Goal: Task Accomplishment & Management: Use online tool/utility

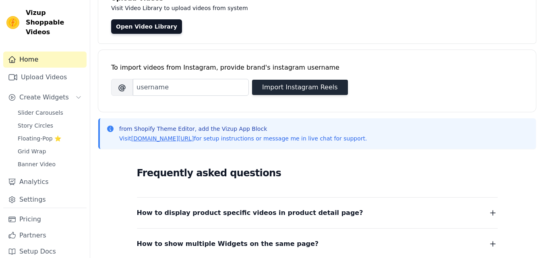
scroll to position [121, 0]
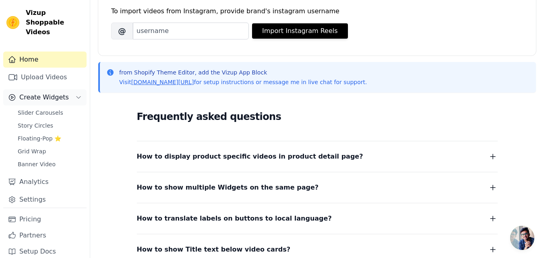
click at [38, 93] on span "Create Widgets" at bounding box center [44, 98] width 50 height 10
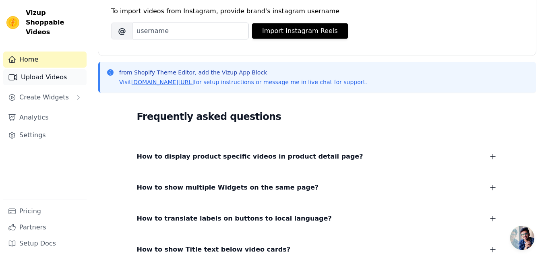
click at [51, 69] on link "Upload Videos" at bounding box center [44, 77] width 83 height 16
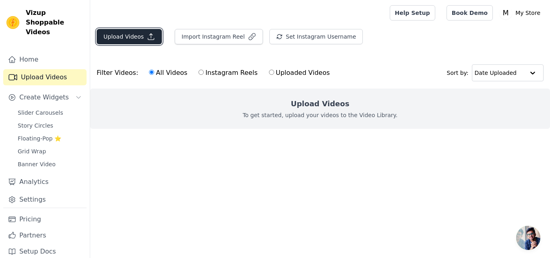
click at [135, 37] on button "Upload Videos" at bounding box center [129, 36] width 65 height 15
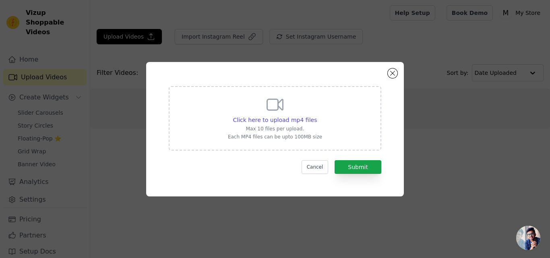
click at [267, 115] on div "Click here to upload mp4 files Max 10 files per upload. Each MP4 files can be u…" at bounding box center [275, 117] width 94 height 45
click at [317, 116] on input "Click here to upload mp4 files Max 10 files per upload. Each MP4 files can be u…" at bounding box center [317, 116] width 0 height 0
click at [282, 120] on span "Click here to upload mp4 files" at bounding box center [275, 120] width 84 height 6
click at [317, 116] on input "Click here to upload mp4 files Max 10 files per upload. Each MP4 files can be u…" at bounding box center [317, 116] width 0 height 0
click at [269, 120] on span "Click here to upload mp4 files" at bounding box center [275, 120] width 84 height 6
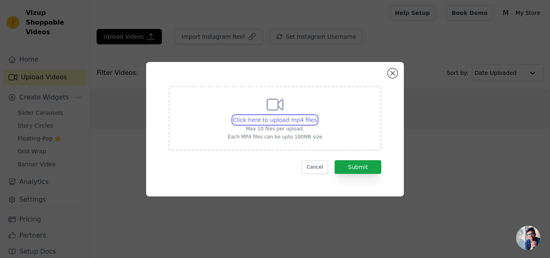
click at [317, 116] on input "Click here to upload mp4 files Max 10 files per upload. Each MP4 files can be u…" at bounding box center [317, 116] width 0 height 0
type input "C:\fakepath\1_v0 (1).mp4"
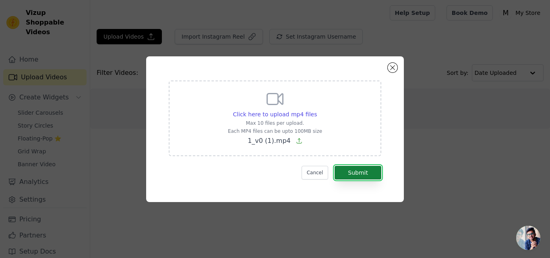
click at [359, 170] on button "Submit" at bounding box center [358, 173] width 47 height 14
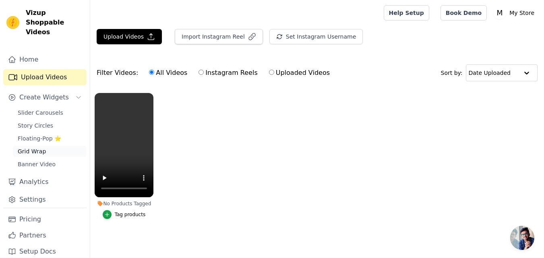
click at [41, 147] on span "Grid Wrap" at bounding box center [32, 151] width 28 height 8
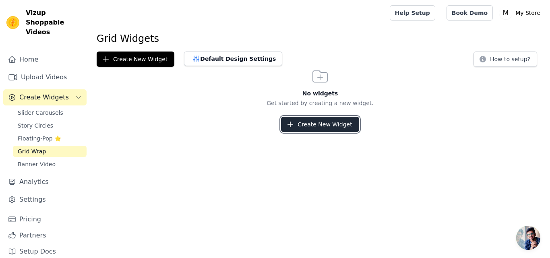
click at [313, 127] on button "Create New Widget" at bounding box center [320, 124] width 78 height 15
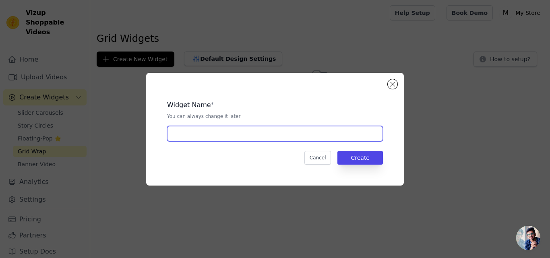
click at [203, 138] on input "text" at bounding box center [275, 133] width 216 height 15
type input "appgrid"
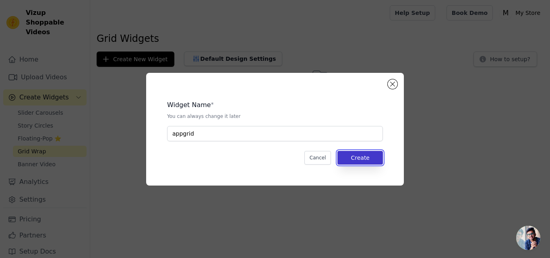
click at [362, 157] on button "Create" at bounding box center [361, 158] width 46 height 14
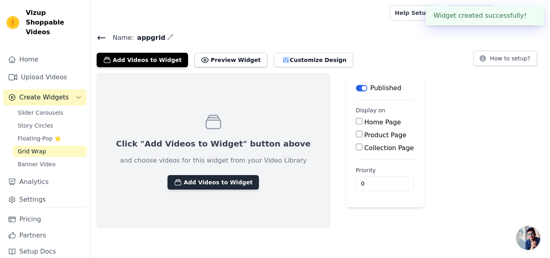
click at [206, 186] on button "Add Videos to Widget" at bounding box center [213, 182] width 91 height 15
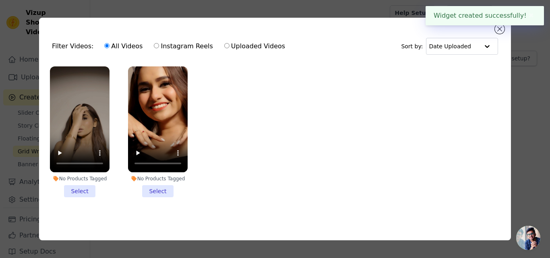
click at [73, 193] on li "No Products Tagged Select" at bounding box center [80, 131] width 60 height 131
click at [0, 0] on input "No Products Tagged Select" at bounding box center [0, 0] width 0 height 0
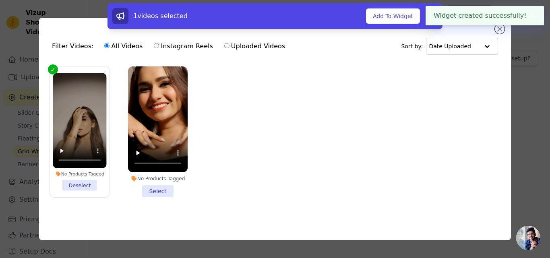
click at [163, 191] on li "No Products Tagged Select" at bounding box center [158, 131] width 60 height 131
click at [0, 0] on input "No Products Tagged Select" at bounding box center [0, 0] width 0 height 0
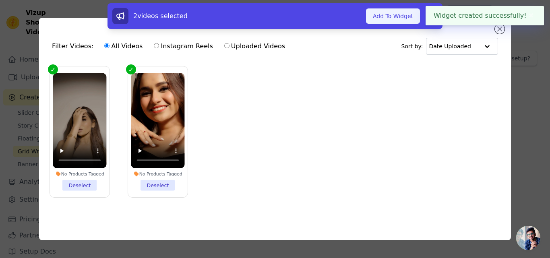
click at [397, 14] on button "Add To Widget" at bounding box center [393, 15] width 54 height 15
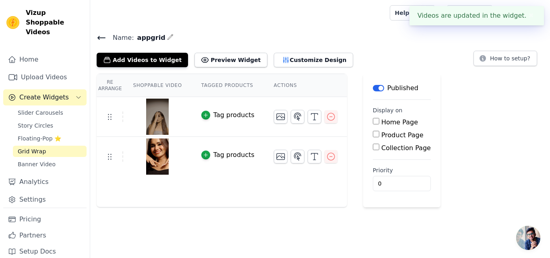
click at [373, 120] on input "Home Page" at bounding box center [376, 121] width 6 height 6
checkbox input "true"
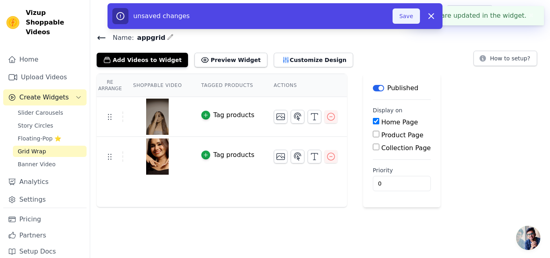
click at [408, 19] on button "Save" at bounding box center [406, 15] width 27 height 15
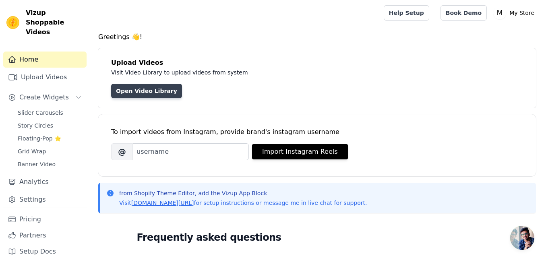
click at [141, 93] on link "Open Video Library" at bounding box center [146, 91] width 71 height 15
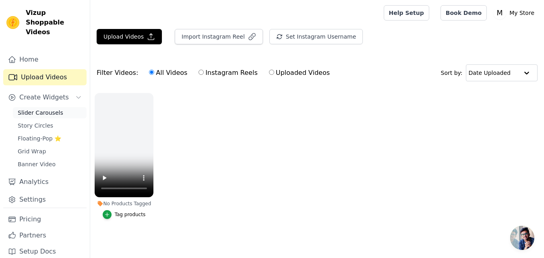
click at [50, 109] on span "Slider Carousels" at bounding box center [41, 113] width 46 height 8
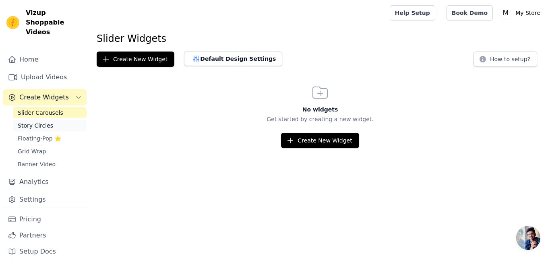
click at [40, 122] on span "Story Circles" at bounding box center [35, 126] width 35 height 8
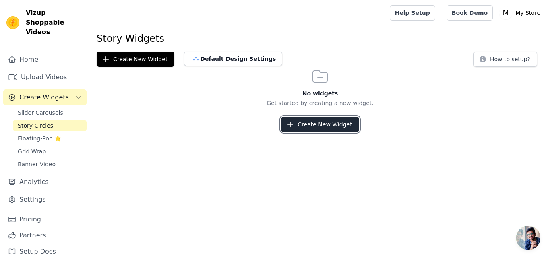
click at [319, 124] on button "Create New Widget" at bounding box center [320, 124] width 78 height 15
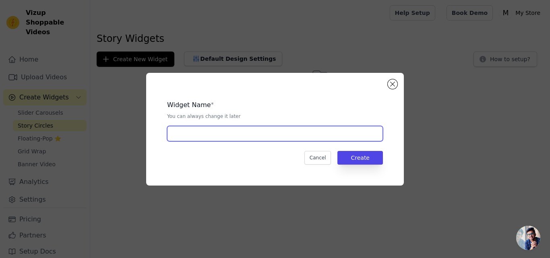
click at [233, 132] on input "text" at bounding box center [275, 133] width 216 height 15
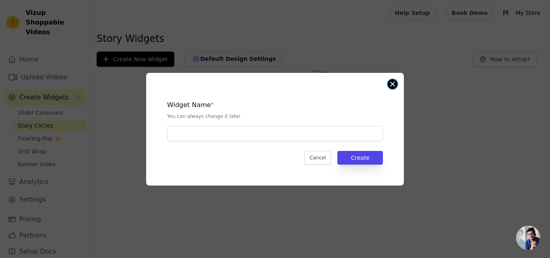
click at [390, 85] on button "Close modal" at bounding box center [393, 84] width 10 height 10
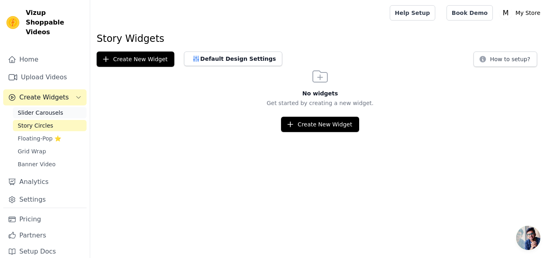
click at [53, 109] on span "Slider Carousels" at bounding box center [41, 113] width 46 height 8
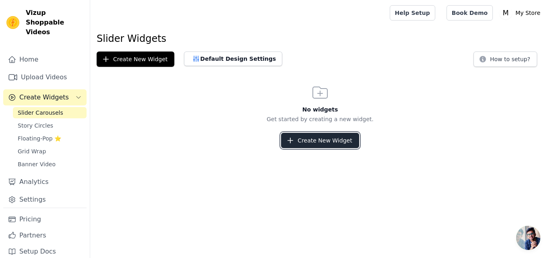
click at [307, 136] on button "Create New Widget" at bounding box center [320, 140] width 78 height 15
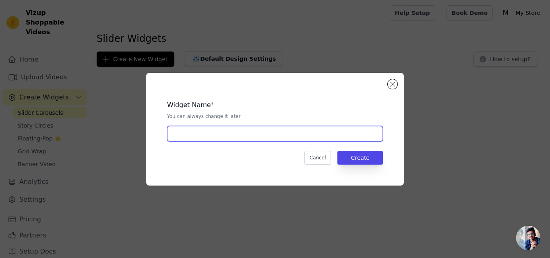
click at [225, 136] on input "text" at bounding box center [275, 133] width 216 height 15
type input "app1"
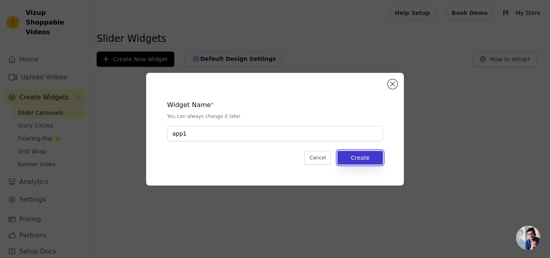
click at [366, 160] on button "Create" at bounding box center [361, 158] width 46 height 14
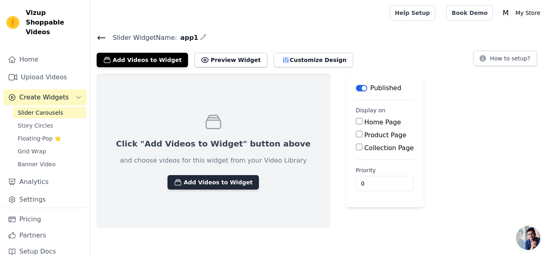
click at [219, 188] on button "Add Videos to Widget" at bounding box center [213, 182] width 91 height 15
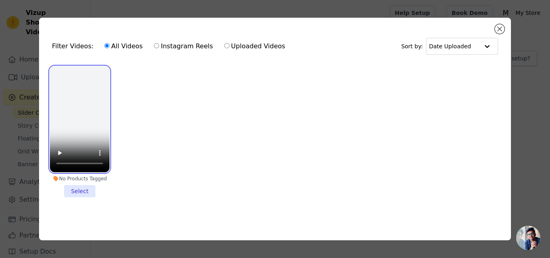
click at [81, 111] on video at bounding box center [80, 119] width 60 height 106
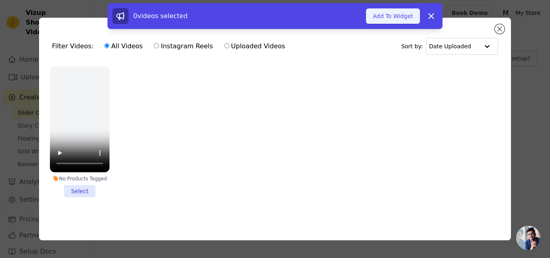
click at [394, 12] on button "Add To Widget" at bounding box center [393, 15] width 54 height 15
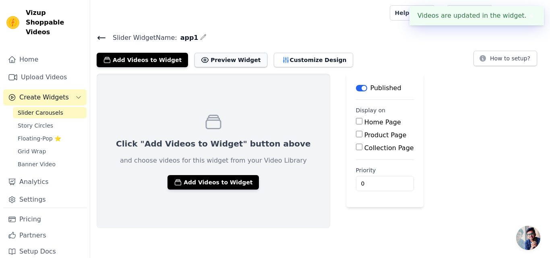
click at [217, 58] on button "Preview Widget" at bounding box center [231, 60] width 73 height 15
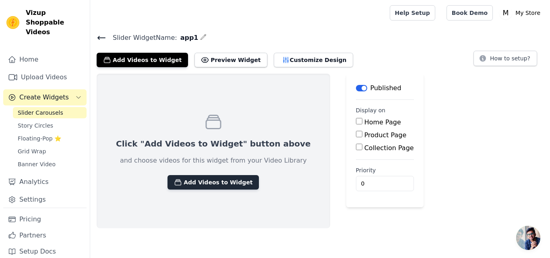
click at [221, 186] on button "Add Videos to Widget" at bounding box center [213, 182] width 91 height 15
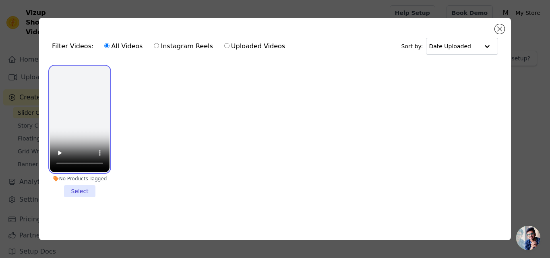
click at [93, 120] on video at bounding box center [80, 119] width 60 height 106
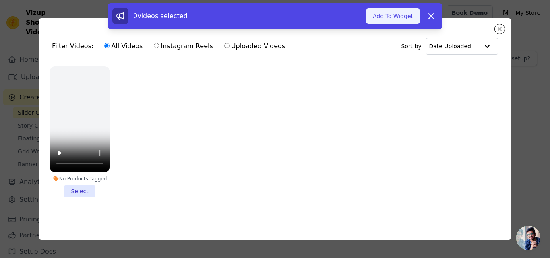
click at [392, 12] on button "Add To Widget" at bounding box center [393, 15] width 54 height 15
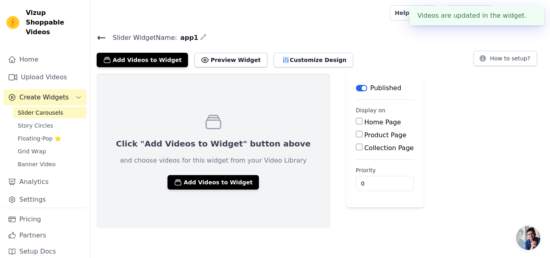
click at [356, 124] on input "Home Page" at bounding box center [359, 121] width 6 height 6
checkbox input "true"
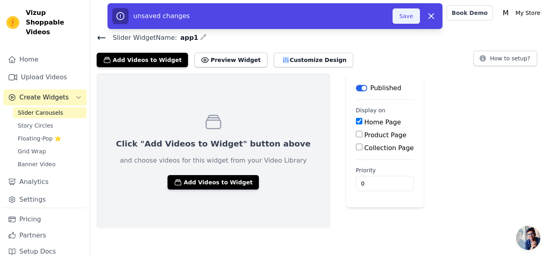
click at [407, 18] on button "Save" at bounding box center [406, 15] width 27 height 15
click at [408, 23] on div "Help Setup Book Demo Open user menu M My Store Settings Help Docs Sign out" at bounding box center [467, 13] width 154 height 26
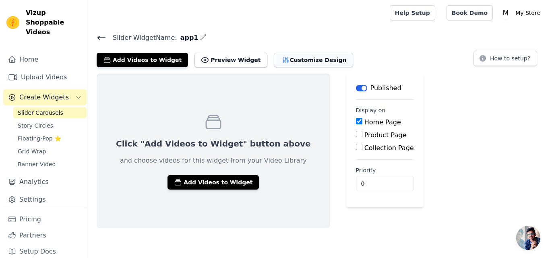
click at [278, 59] on button "Customize Design" at bounding box center [313, 60] width 79 height 15
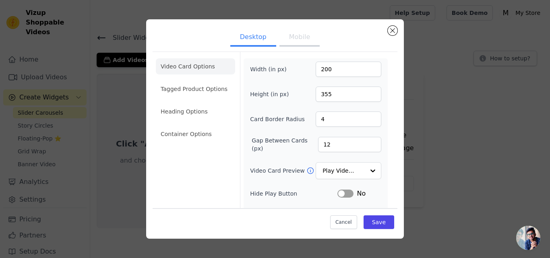
click at [302, 44] on button "Mobile" at bounding box center [300, 38] width 40 height 18
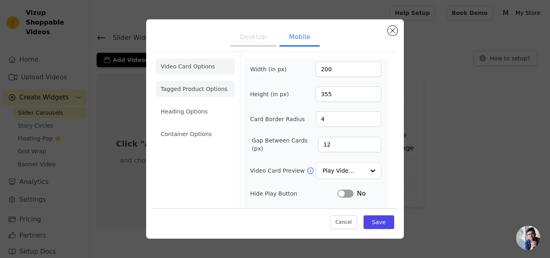
click at [213, 94] on li "Tagged Product Options" at bounding box center [195, 89] width 79 height 16
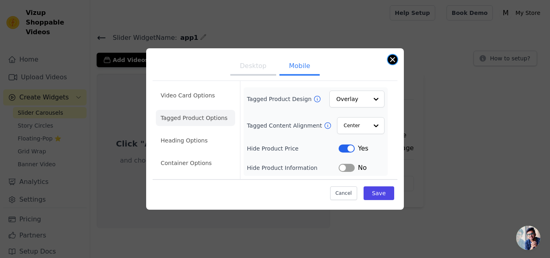
click at [391, 62] on button "Close modal" at bounding box center [393, 60] width 10 height 10
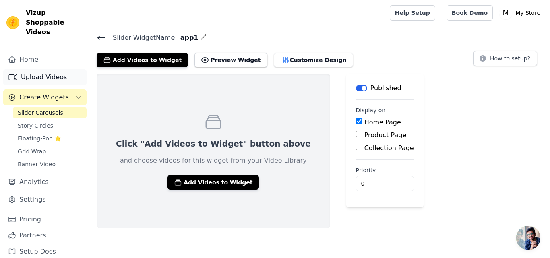
click at [35, 69] on link "Upload Videos" at bounding box center [44, 77] width 83 height 16
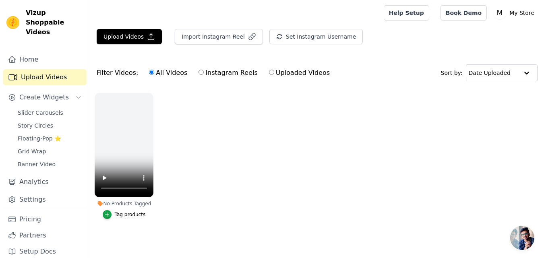
click at [269, 70] on label "Uploaded Videos" at bounding box center [300, 73] width 62 height 10
click at [269, 70] on input "Uploaded Videos" at bounding box center [271, 72] width 5 height 5
radio input "true"
click at [128, 32] on button "Upload Videos" at bounding box center [129, 36] width 65 height 15
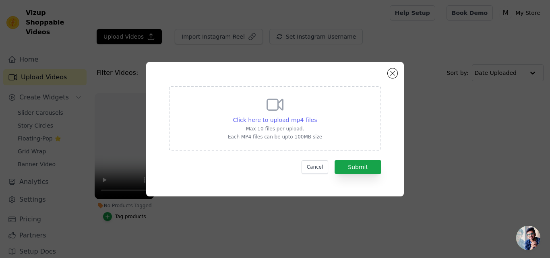
click at [283, 118] on span "Click here to upload mp4 files" at bounding box center [275, 120] width 84 height 6
click at [317, 116] on input "Click here to upload mp4 files Max 10 files per upload. Each MP4 files can be u…" at bounding box center [317, 116] width 0 height 0
type input "C:\fakepath\2_v0.mp4"
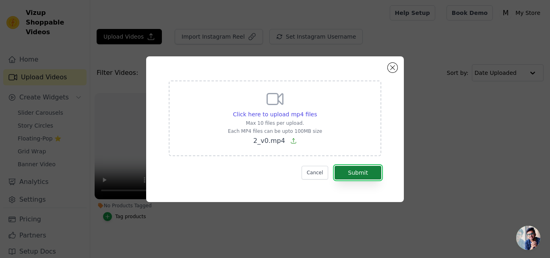
click at [366, 169] on button "Submit" at bounding box center [358, 173] width 47 height 14
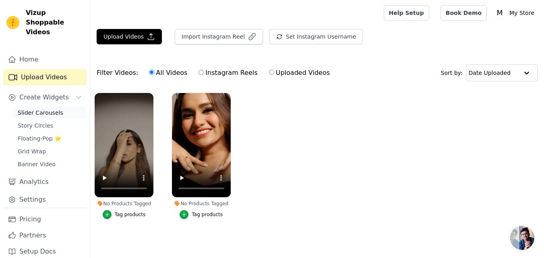
click at [46, 109] on span "Slider Carousels" at bounding box center [41, 113] width 46 height 8
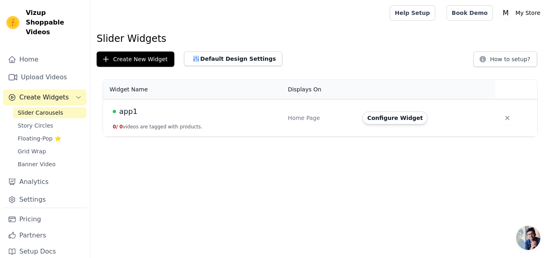
click at [120, 108] on span "app1" at bounding box center [128, 111] width 18 height 11
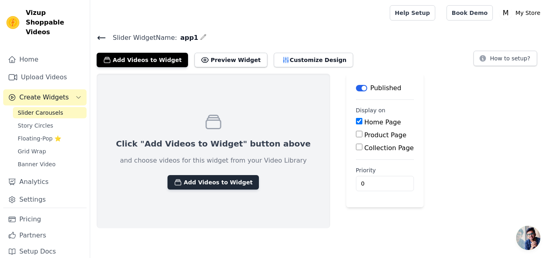
click at [224, 180] on button "Add Videos to Widget" at bounding box center [213, 182] width 91 height 15
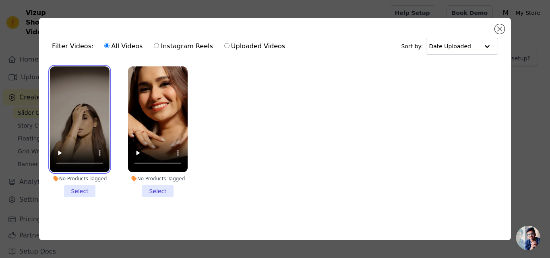
click at [102, 97] on video at bounding box center [80, 119] width 60 height 106
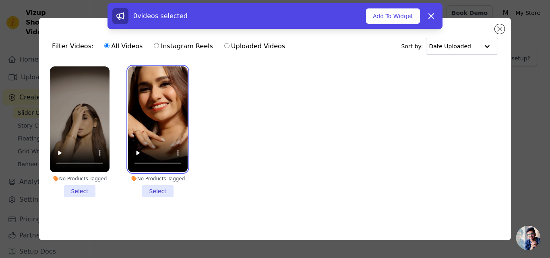
click at [168, 99] on video at bounding box center [158, 119] width 60 height 106
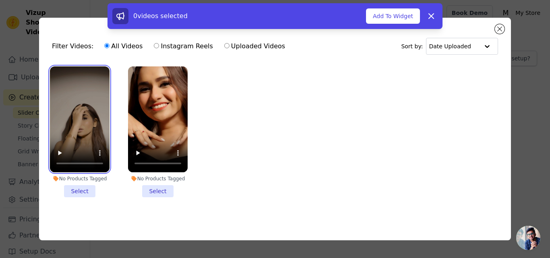
click at [101, 101] on video at bounding box center [80, 119] width 60 height 106
click at [85, 190] on li "No Products Tagged Select" at bounding box center [80, 131] width 60 height 131
click at [0, 0] on input "No Products Tagged Select" at bounding box center [0, 0] width 0 height 0
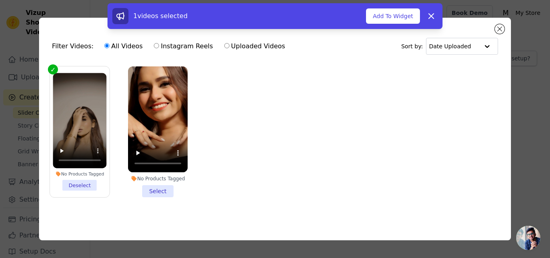
click at [159, 189] on li "No Products Tagged Select" at bounding box center [158, 131] width 60 height 131
click at [0, 0] on input "No Products Tagged Select" at bounding box center [0, 0] width 0 height 0
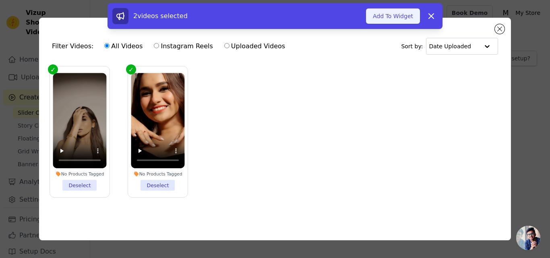
click at [388, 17] on button "Add To Widget" at bounding box center [393, 15] width 54 height 15
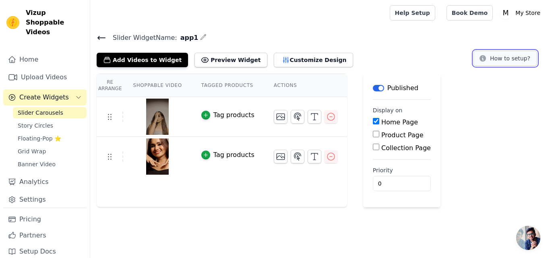
click at [506, 58] on button "How to setup?" at bounding box center [506, 58] width 64 height 15
click at [48, 146] on link "Grid Wrap" at bounding box center [50, 151] width 74 height 11
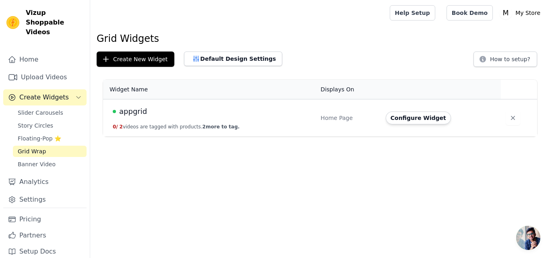
click at [136, 114] on span "appgrid" at bounding box center [133, 111] width 28 height 11
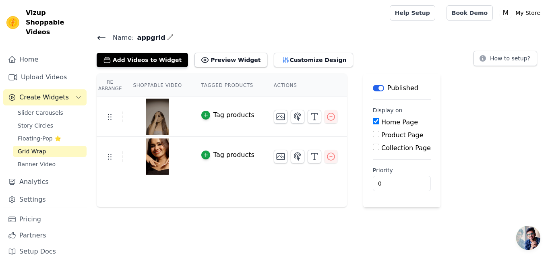
click at [167, 38] on icon "button" at bounding box center [170, 37] width 6 height 6
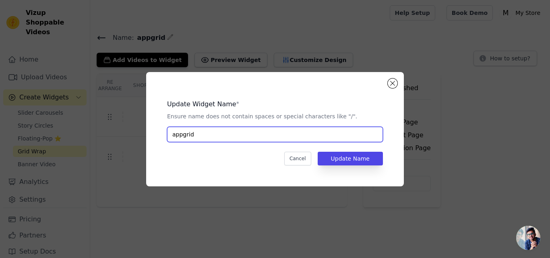
click at [245, 132] on input "appgrid" at bounding box center [275, 134] width 216 height 15
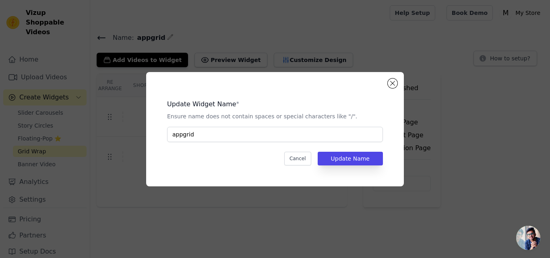
click at [388, 89] on div "Update Widget Name * Ensure name does not contain spaces or special characters …" at bounding box center [275, 129] width 232 height 89
click at [390, 82] on button "Close modal" at bounding box center [393, 84] width 10 height 10
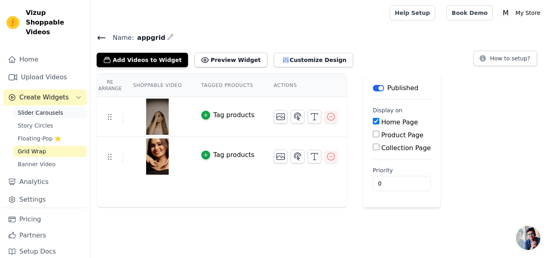
click at [59, 107] on link "Slider Carousels" at bounding box center [50, 112] width 74 height 11
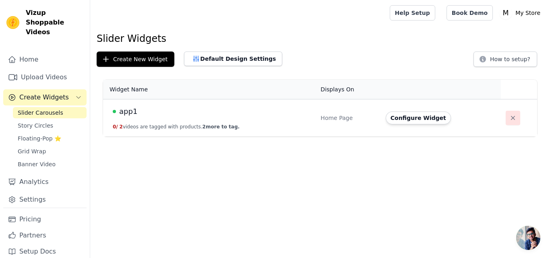
click at [513, 121] on icon "button" at bounding box center [513, 118] width 8 height 8
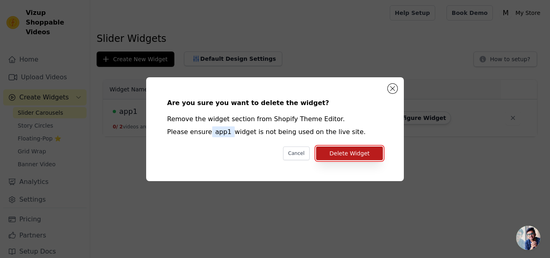
click at [347, 154] on button "Delete Widget" at bounding box center [349, 154] width 67 height 14
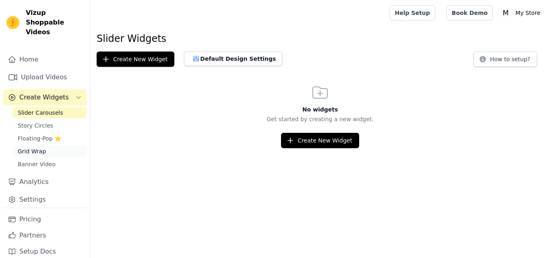
click at [40, 147] on span "Grid Wrap" at bounding box center [32, 151] width 28 height 8
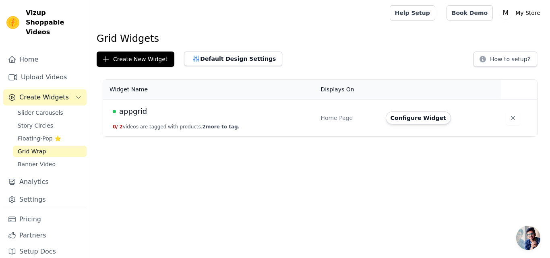
click at [223, 111] on div "appgrid" at bounding box center [212, 111] width 198 height 11
click at [418, 118] on button "Configure Widget" at bounding box center [418, 118] width 65 height 13
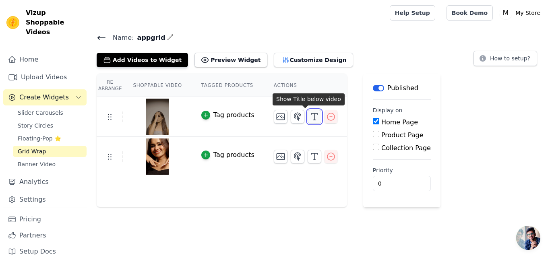
click at [310, 117] on icon "button" at bounding box center [315, 117] width 10 height 10
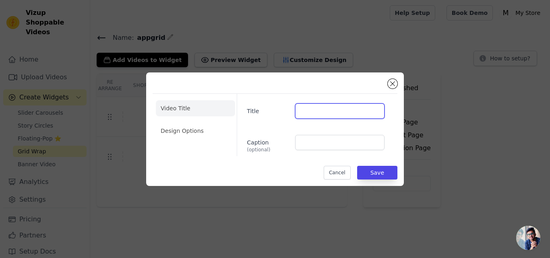
click at [310, 110] on input "Title" at bounding box center [339, 111] width 89 height 15
paste input "#OOTD"
type input "#OOTD"
click at [308, 151] on div "Caption (optional)" at bounding box center [316, 144] width 138 height 18
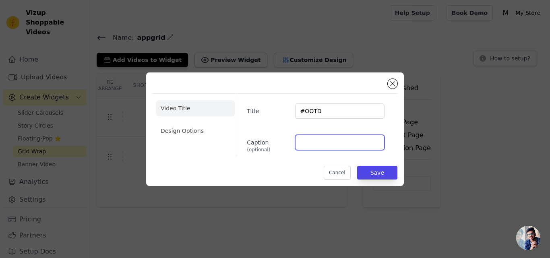
click at [317, 143] on input "Caption (optional)" at bounding box center [339, 142] width 89 height 15
paste input "#OOTD"
type input "#OOTD"
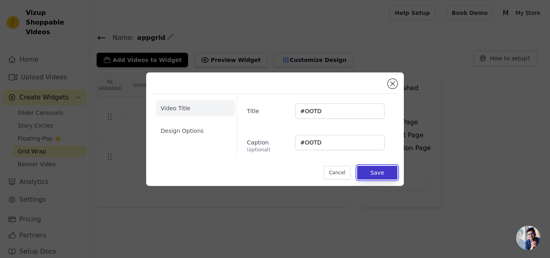
click at [371, 172] on button "Save" at bounding box center [377, 173] width 40 height 14
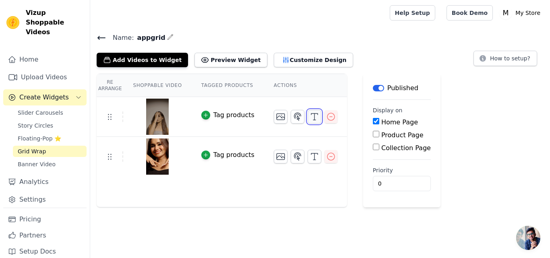
click at [310, 118] on icon "button" at bounding box center [315, 117] width 10 height 10
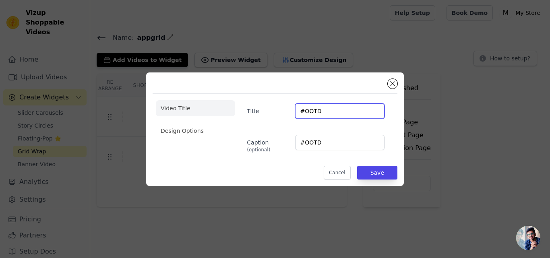
click at [329, 108] on input "#OOTD" at bounding box center [339, 111] width 89 height 15
click at [319, 133] on div "Title Caption (optional) #OOTD" at bounding box center [314, 125] width 154 height 62
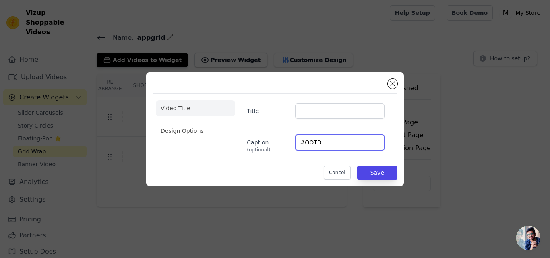
click at [329, 145] on input "#OOTD" at bounding box center [339, 142] width 89 height 15
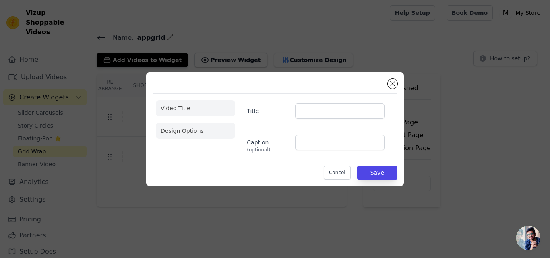
click at [203, 135] on li "Design Options" at bounding box center [195, 131] width 79 height 16
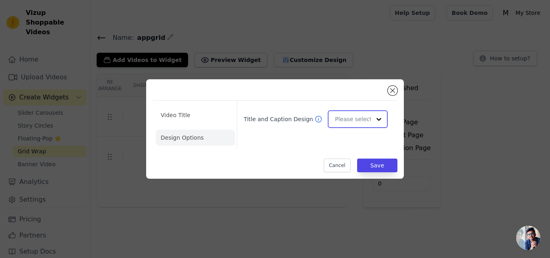
click at [360, 122] on input "Title and Caption Design" at bounding box center [353, 119] width 36 height 16
click at [340, 171] on div "Minimalist" at bounding box center [357, 172] width 58 height 17
click at [222, 115] on li "Video Title" at bounding box center [195, 115] width 79 height 16
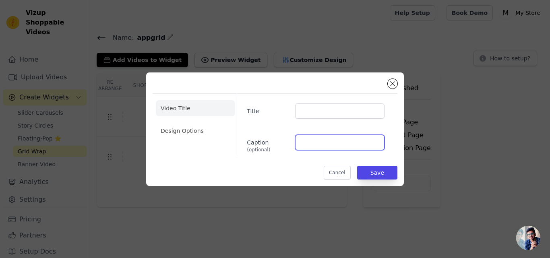
click at [323, 145] on input "Caption (optional)" at bounding box center [339, 142] width 89 height 15
paste input "#OOTD"
type input "#OOTD"
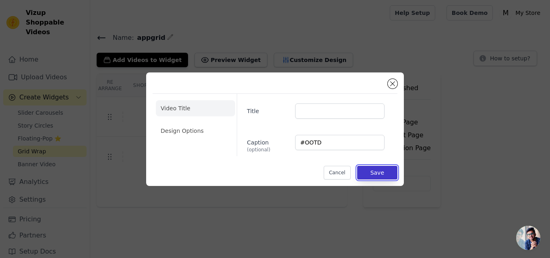
click at [376, 176] on button "Save" at bounding box center [377, 173] width 40 height 14
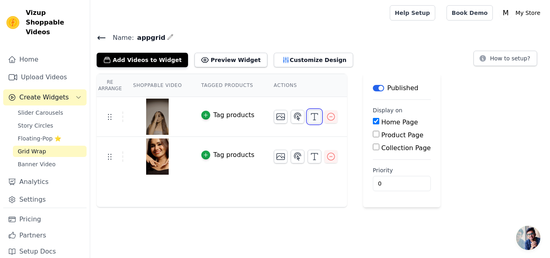
click at [308, 113] on button "button" at bounding box center [315, 117] width 14 height 14
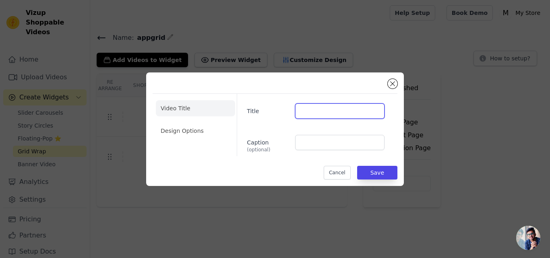
click at [326, 111] on input "Title" at bounding box center [339, 111] width 89 height 15
paste input "#OOTD"
type input "#OOTD"
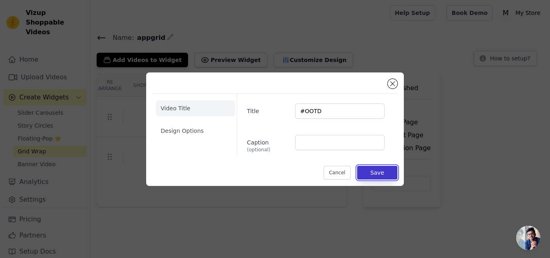
click at [373, 169] on button "Save" at bounding box center [377, 173] width 40 height 14
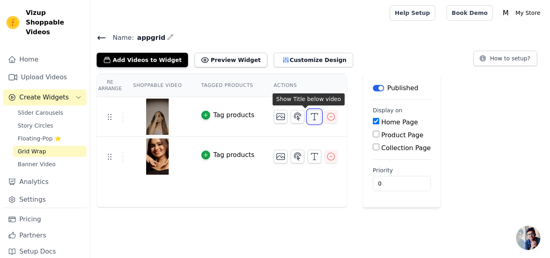
click at [308, 121] on button "button" at bounding box center [315, 117] width 14 height 14
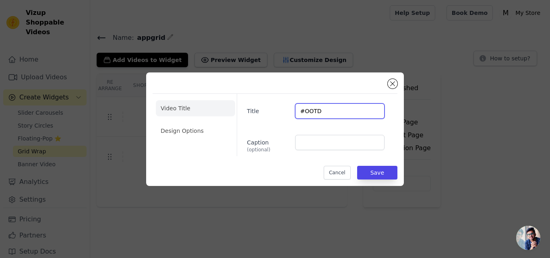
click at [338, 109] on input "#OOTD" at bounding box center [339, 111] width 89 height 15
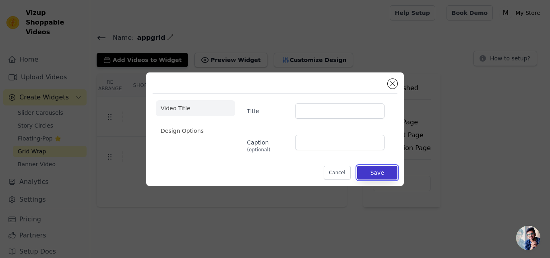
click at [374, 170] on button "Save" at bounding box center [377, 173] width 40 height 14
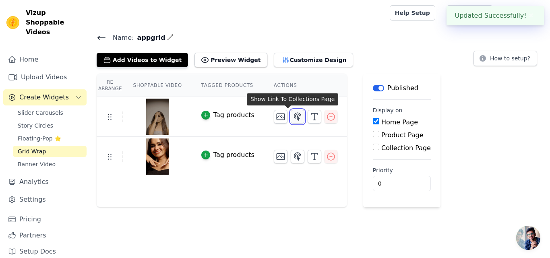
click at [293, 118] on icon "button" at bounding box center [298, 117] width 10 height 10
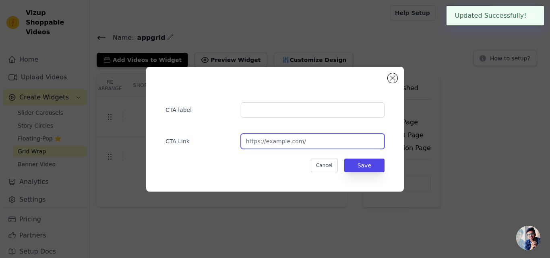
click at [287, 138] on input "url" at bounding box center [313, 141] width 144 height 15
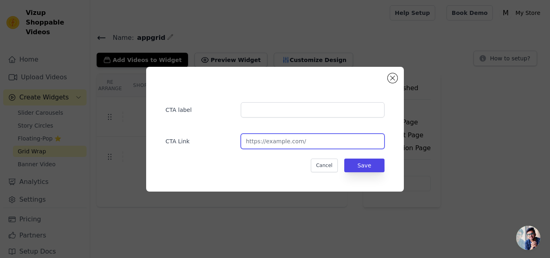
paste input "[URL][DOMAIN_NAME]"
type input "[URL][DOMAIN_NAME]"
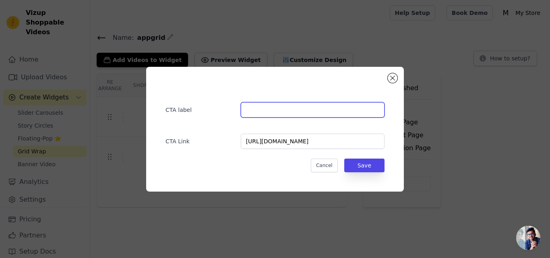
scroll to position [0, 0]
click at [292, 112] on input "text" at bounding box center [313, 109] width 144 height 15
type input "Buy Now"
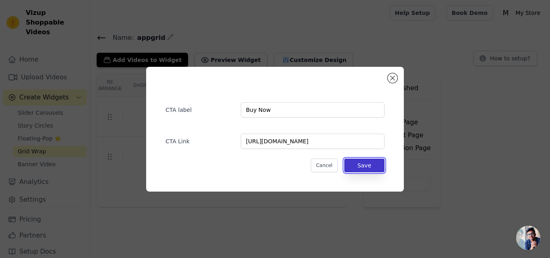
click at [371, 162] on button "Save" at bounding box center [364, 166] width 40 height 14
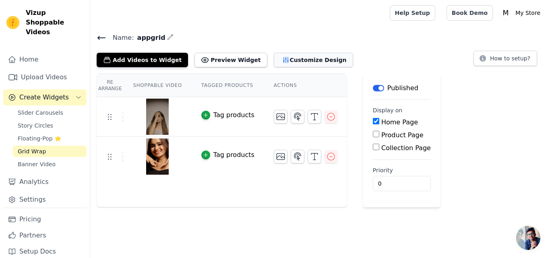
click at [283, 59] on icon "button" at bounding box center [285, 60] width 5 height 6
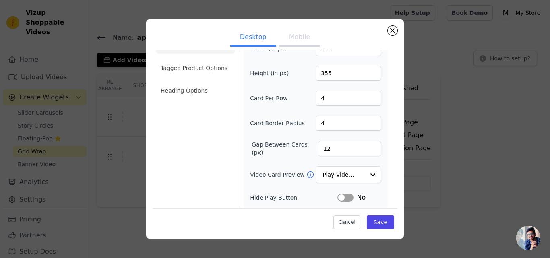
scroll to position [40, 0]
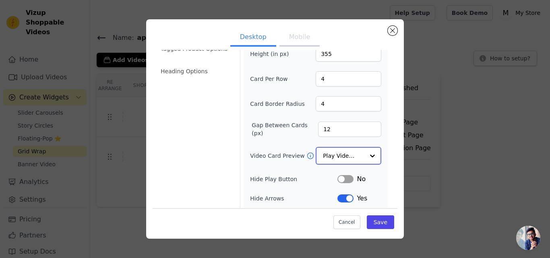
click at [333, 160] on input "Video Card Preview" at bounding box center [343, 156] width 41 height 16
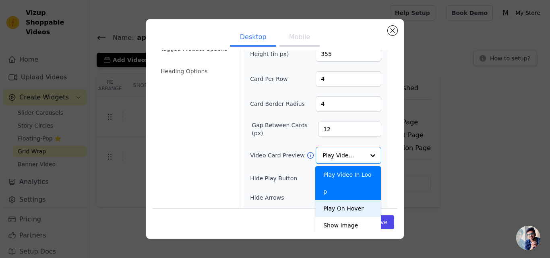
click at [297, 184] on div "Width (in px) 200 Height (in px) 355 Card Per Row 4 Card Border Radius 4 Gap Be…" at bounding box center [315, 131] width 131 height 220
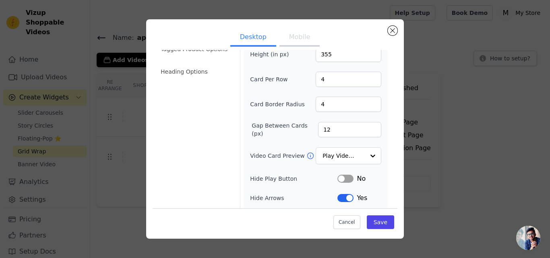
scroll to position [79, 0]
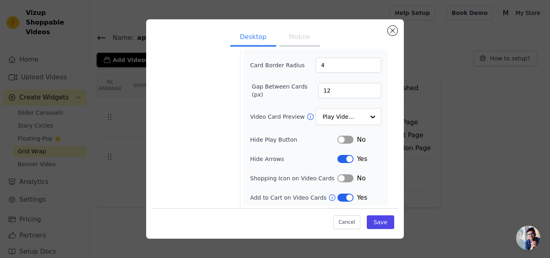
click at [348, 177] on button "Label" at bounding box center [346, 178] width 16 height 8
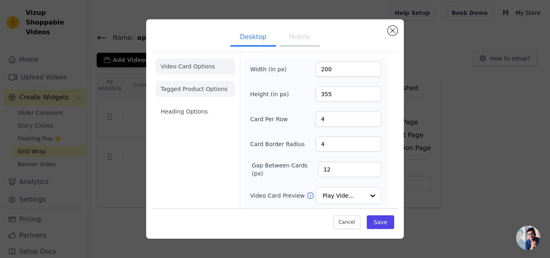
click at [201, 87] on li "Tagged Product Options" at bounding box center [195, 89] width 79 height 16
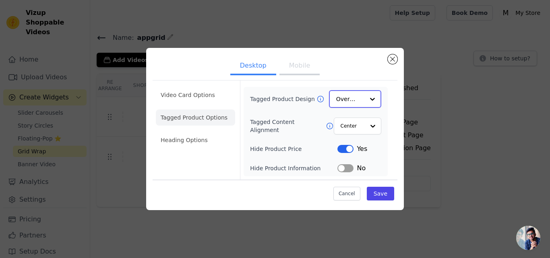
click at [360, 101] on input "Tagged Product Design" at bounding box center [350, 99] width 28 height 16
click at [361, 128] on input "Tagged Content Alignment" at bounding box center [352, 126] width 24 height 16
click at [361, 128] on div "Center" at bounding box center [357, 126] width 48 height 18
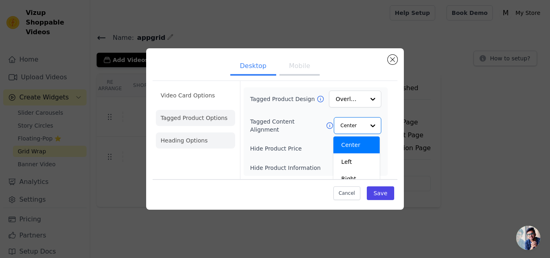
click at [201, 139] on li "Heading Options" at bounding box center [195, 141] width 79 height 16
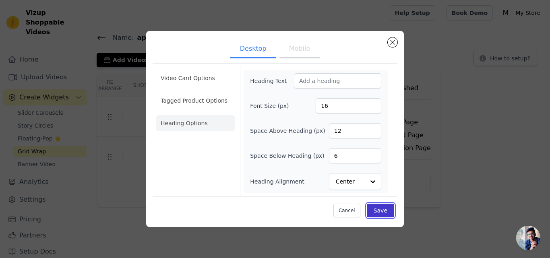
click at [376, 208] on button "Save" at bounding box center [380, 211] width 27 height 14
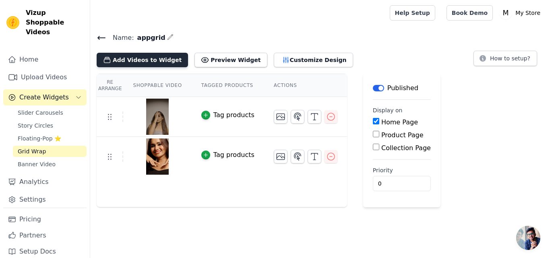
click at [155, 58] on button "Add Videos to Widget" at bounding box center [142, 60] width 91 height 15
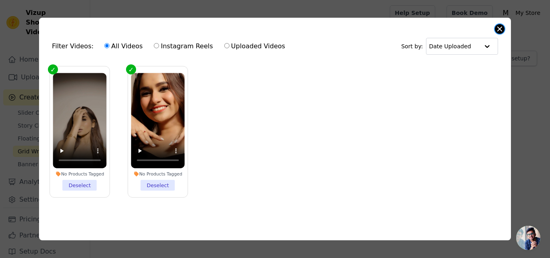
click at [503, 26] on button "Close modal" at bounding box center [500, 29] width 10 height 10
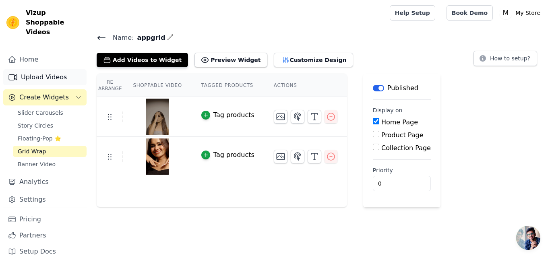
click at [58, 70] on link "Upload Videos" at bounding box center [44, 77] width 83 height 16
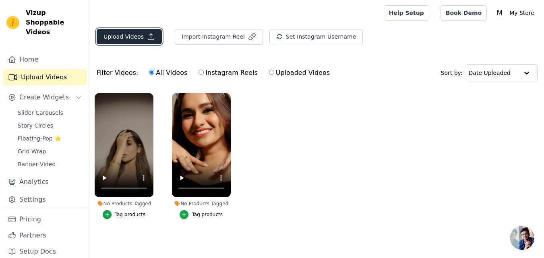
click at [142, 32] on button "Upload Videos" at bounding box center [129, 36] width 65 height 15
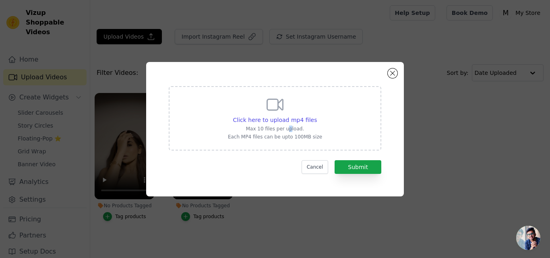
click at [289, 124] on div "Click here to upload mp4 files Max 10 files per upload. Each MP4 files can be u…" at bounding box center [275, 117] width 94 height 45
click at [290, 120] on span "Click here to upload mp4 files" at bounding box center [275, 120] width 84 height 6
click at [317, 116] on input "Click here to upload mp4 files Max 10 files per upload. Each MP4 files can be u…" at bounding box center [317, 116] width 0 height 0
type input "C:\fakepath\6_v0.mp4"
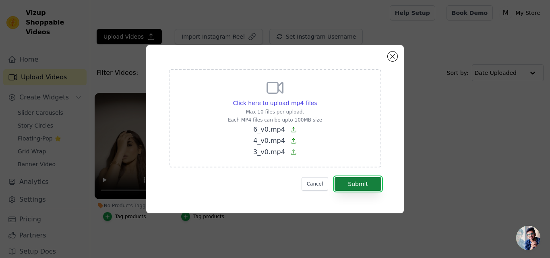
click at [361, 184] on button "Submit" at bounding box center [358, 184] width 47 height 14
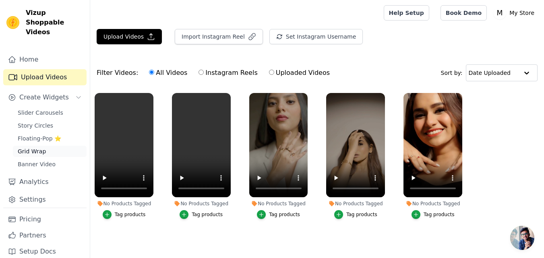
click at [37, 147] on span "Grid Wrap" at bounding box center [32, 151] width 28 height 8
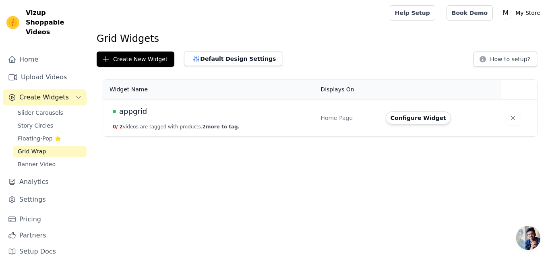
click at [195, 113] on div "appgrid" at bounding box center [212, 111] width 198 height 11
click at [401, 113] on button "Configure Widget" at bounding box center [418, 118] width 65 height 13
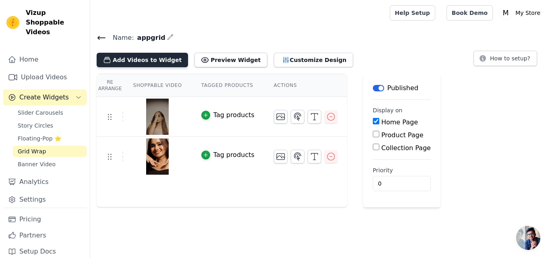
click at [161, 60] on button "Add Videos to Widget" at bounding box center [142, 60] width 91 height 15
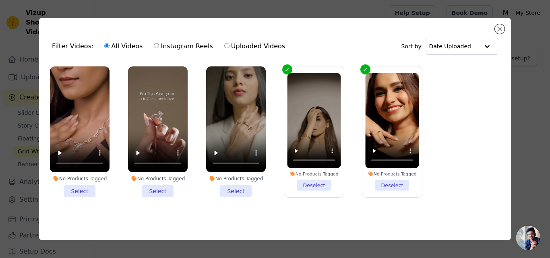
click at [242, 187] on li "No Products Tagged Select" at bounding box center [236, 131] width 60 height 131
click at [0, 0] on input "No Products Tagged Select" at bounding box center [0, 0] width 0 height 0
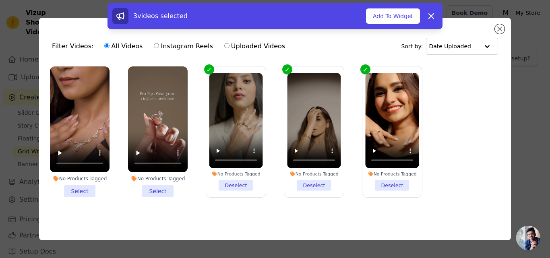
click at [149, 189] on li "No Products Tagged Select" at bounding box center [158, 131] width 60 height 131
click at [0, 0] on input "No Products Tagged Select" at bounding box center [0, 0] width 0 height 0
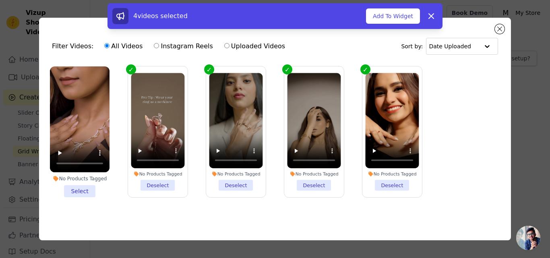
click at [86, 186] on li "No Products Tagged Select" at bounding box center [80, 131] width 60 height 131
click at [0, 0] on input "No Products Tagged Select" at bounding box center [0, 0] width 0 height 0
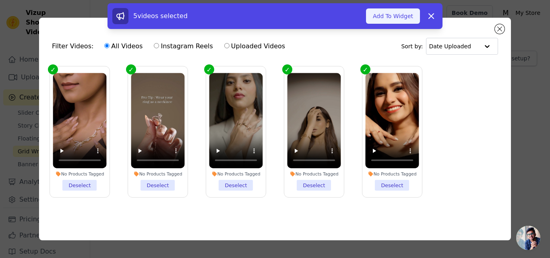
click at [396, 16] on button "Add To Widget" at bounding box center [393, 15] width 54 height 15
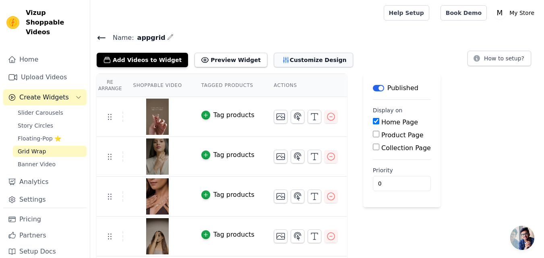
click at [290, 61] on button "Customize Design" at bounding box center [313, 60] width 79 height 15
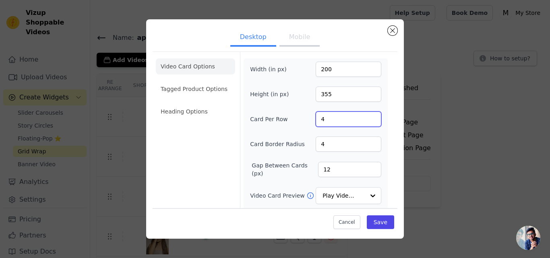
click at [339, 115] on input "4" at bounding box center [349, 119] width 66 height 15
type input "5"
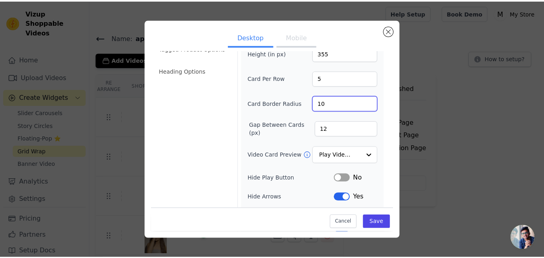
scroll to position [79, 0]
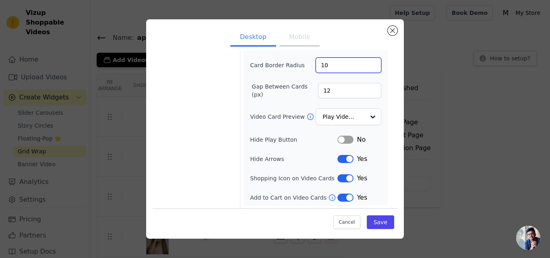
type input "10"
click at [395, 229] on div "Cancel Save" at bounding box center [275, 220] width 245 height 24
click at [382, 222] on button "Save" at bounding box center [380, 222] width 27 height 14
